Goal: Task Accomplishment & Management: Manage account settings

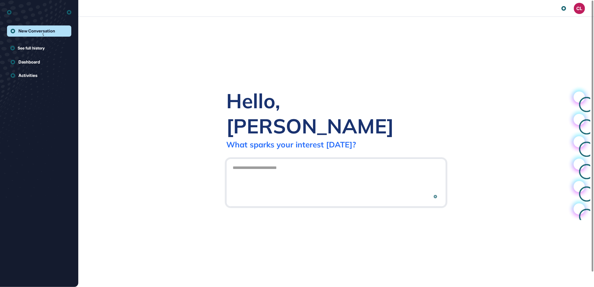
scroll to position [0, 0]
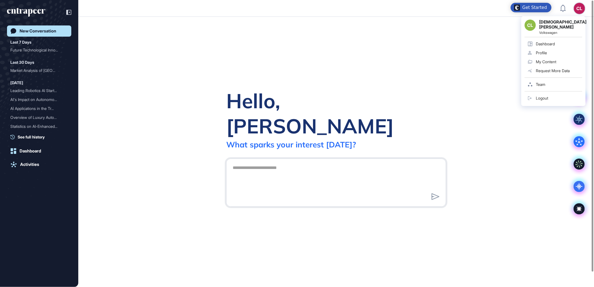
click at [578, 9] on div "CL" at bounding box center [579, 8] width 11 height 11
click at [543, 51] on div "Profile" at bounding box center [541, 53] width 11 height 4
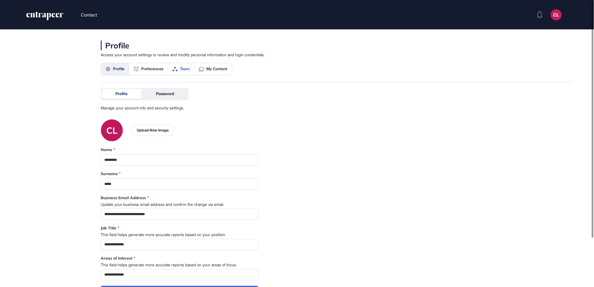
click at [186, 68] on span "Team" at bounding box center [185, 69] width 10 height 4
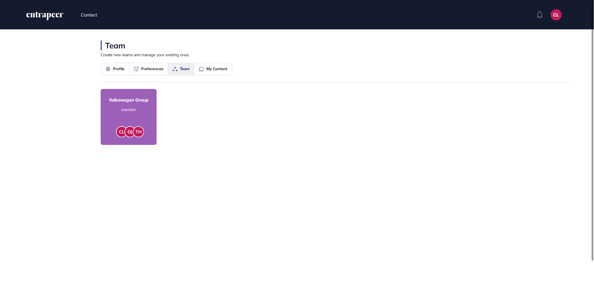
click at [114, 107] on div "member" at bounding box center [129, 110] width 40 height 6
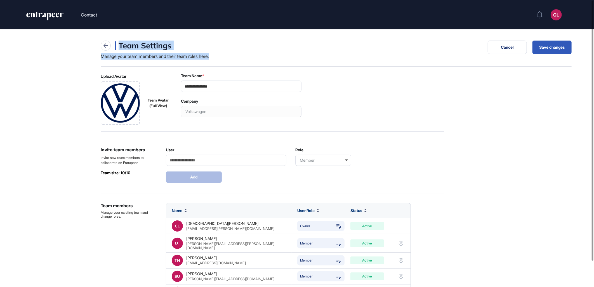
drag, startPoint x: 174, startPoint y: 55, endPoint x: 238, endPoint y: 62, distance: 65.0
click at [238, 62] on div "Team Settings Manage your team members and their team roles here. Cancel Save c…" at bounding box center [336, 54] width 471 height 26
click at [433, 141] on div "**********" at bounding box center [273, 263] width 344 height 380
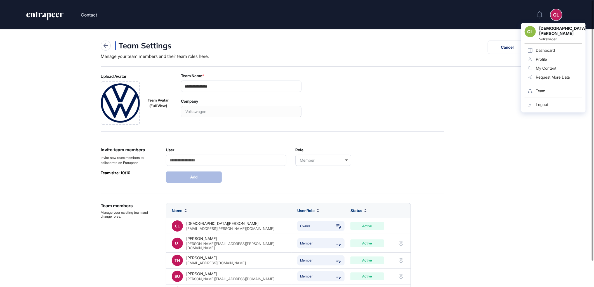
click at [560, 13] on div "CL" at bounding box center [556, 14] width 11 height 11
click at [544, 57] on div "Profile" at bounding box center [541, 59] width 11 height 4
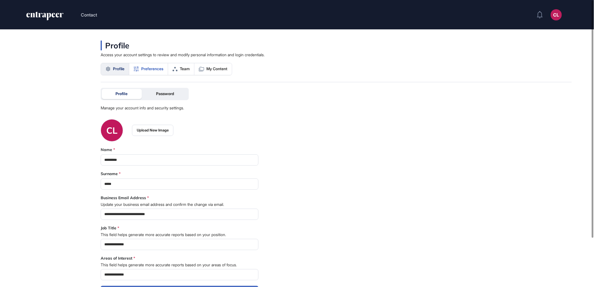
click at [138, 65] on link "Preferences" at bounding box center [148, 69] width 39 height 12
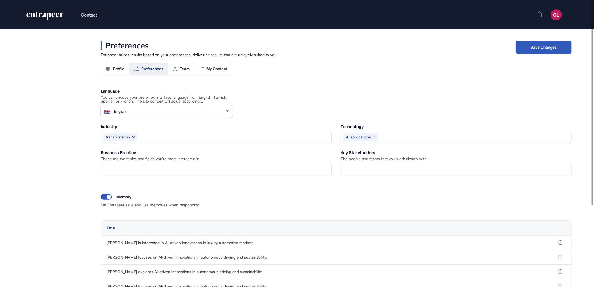
click at [280, 201] on div "Memory Let Entrapeer save and use memories when responding." at bounding box center [336, 200] width 471 height 13
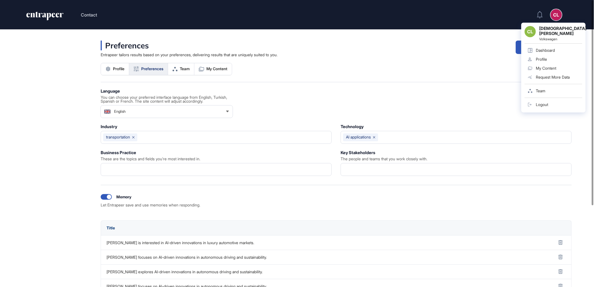
click at [544, 57] on div "Profile" at bounding box center [541, 59] width 11 height 4
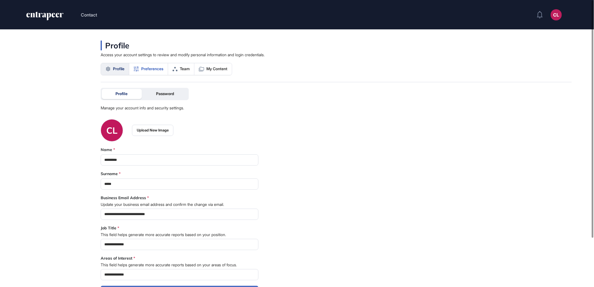
click at [150, 69] on span "Preferences" at bounding box center [152, 69] width 22 height 4
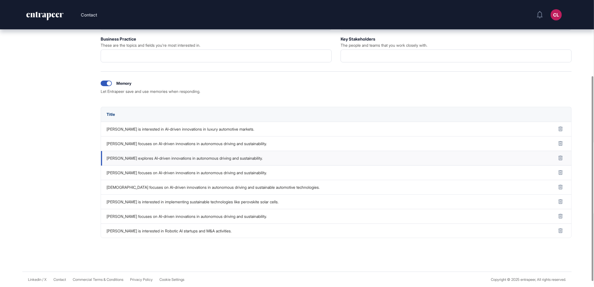
scroll to position [51, 0]
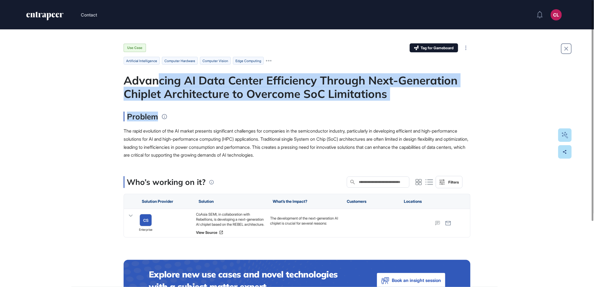
drag, startPoint x: 160, startPoint y: 78, endPoint x: 469, endPoint y: 113, distance: 310.4
click at [469, 113] on main "Use Case Tag for Gameboard Build Partner Invest Acquire artificial intelligence…" at bounding box center [297, 172] width 347 height 258
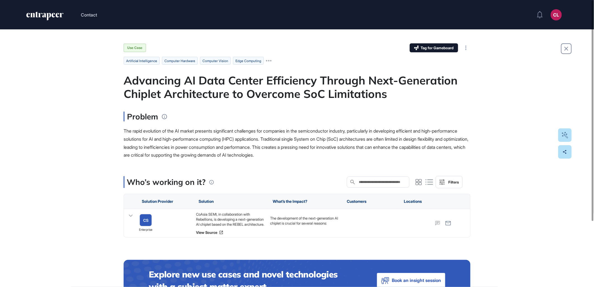
click at [228, 146] on span "The rapid evolution of the AI market presents significant challenges for compan…" at bounding box center [296, 143] width 345 height 30
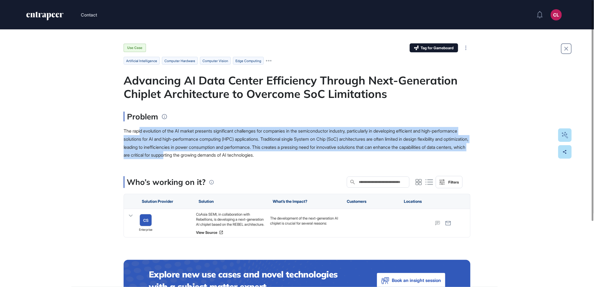
drag, startPoint x: 189, startPoint y: 146, endPoint x: 248, endPoint y: 155, distance: 59.5
click at [248, 155] on span "The rapid evolution of the AI market presents significant challenges for compan…" at bounding box center [296, 143] width 345 height 30
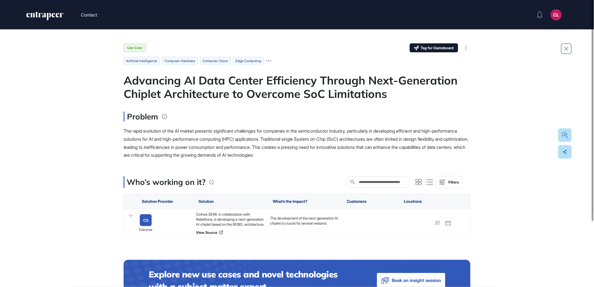
click at [298, 155] on span "The rapid evolution of the AI market presents significant challenges for compan…" at bounding box center [296, 143] width 345 height 30
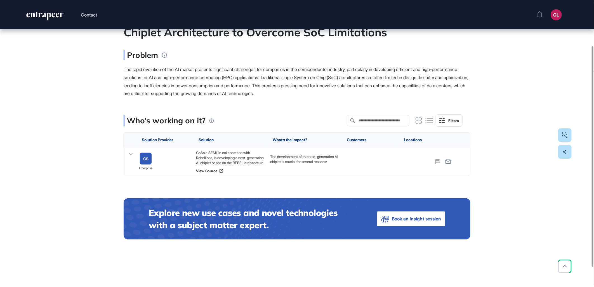
scroll to position [62, 0]
